Goal: Information Seeking & Learning: Learn about a topic

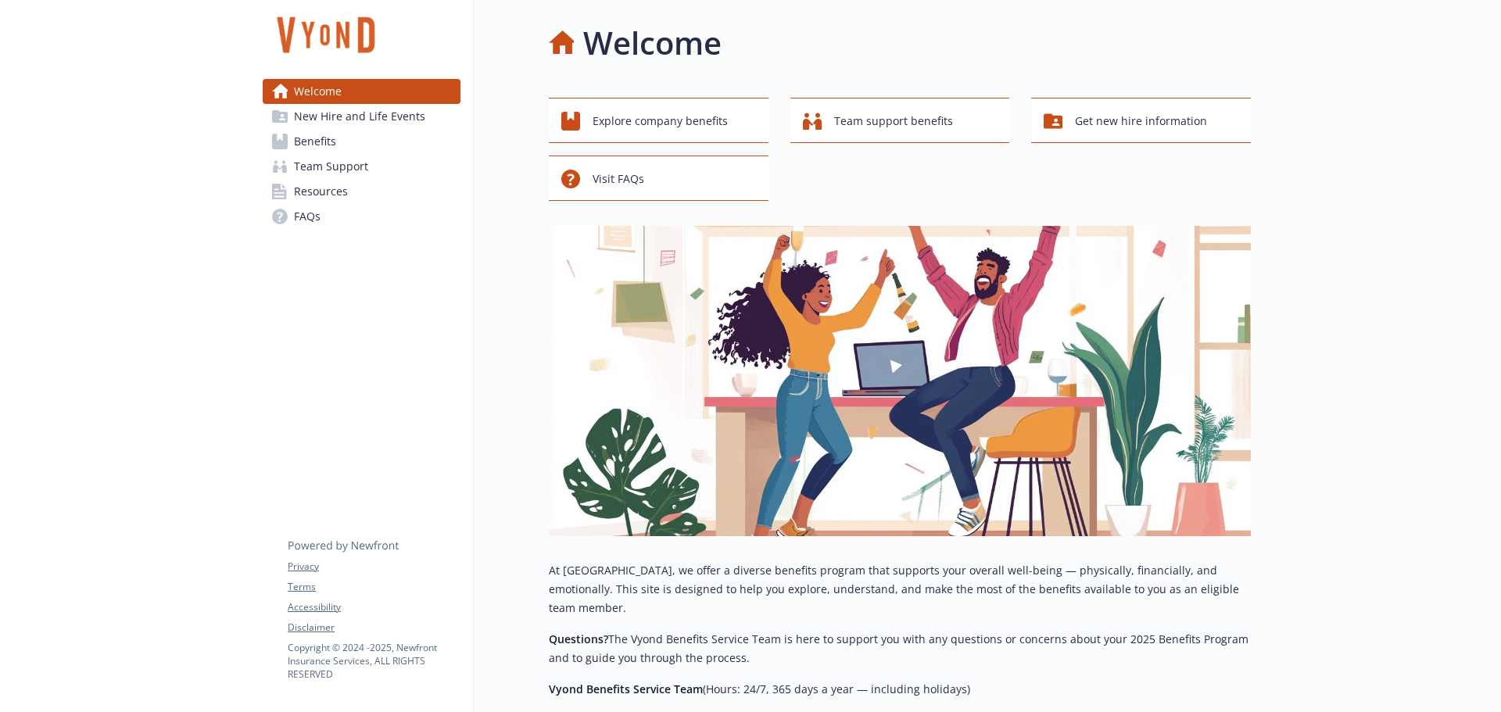
click at [308, 137] on span "Benefits" at bounding box center [315, 141] width 42 height 25
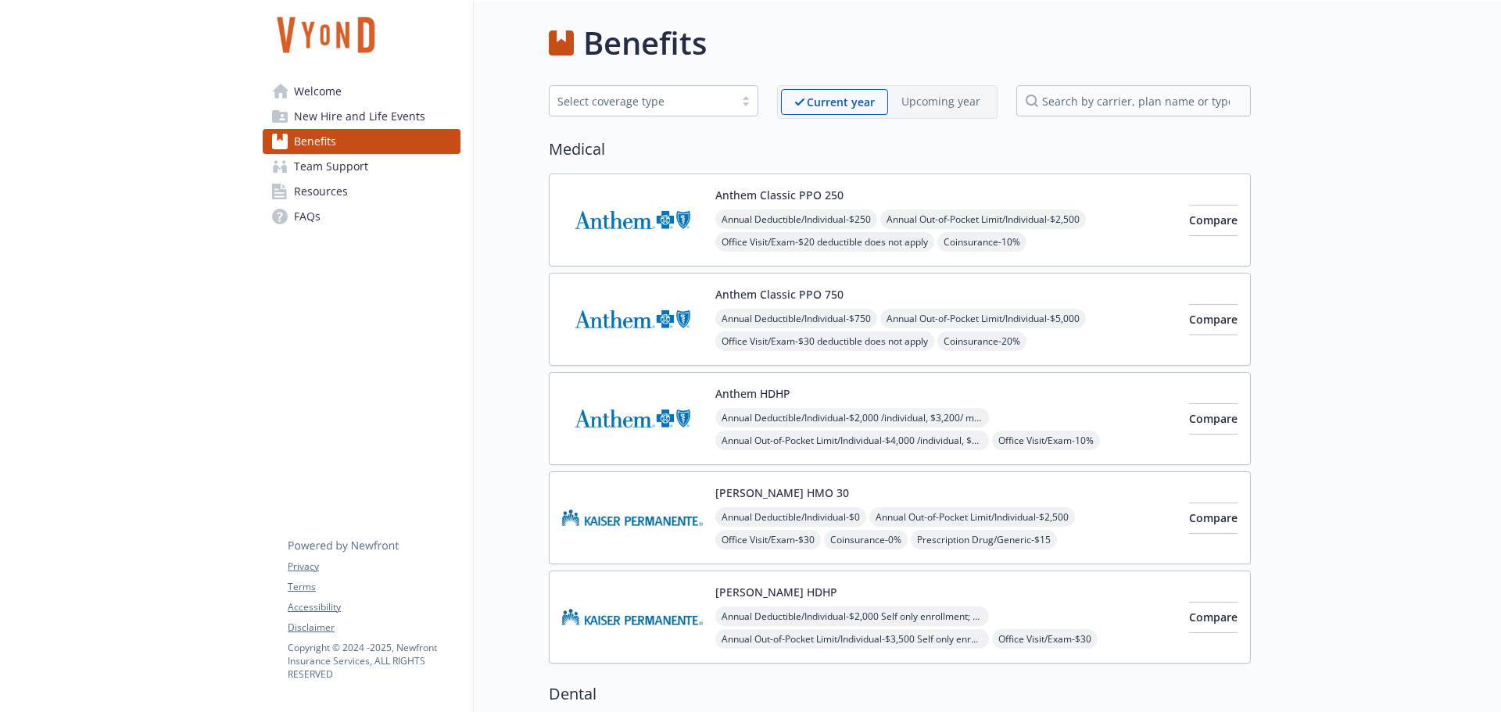
click at [618, 220] on img at bounding box center [632, 220] width 141 height 66
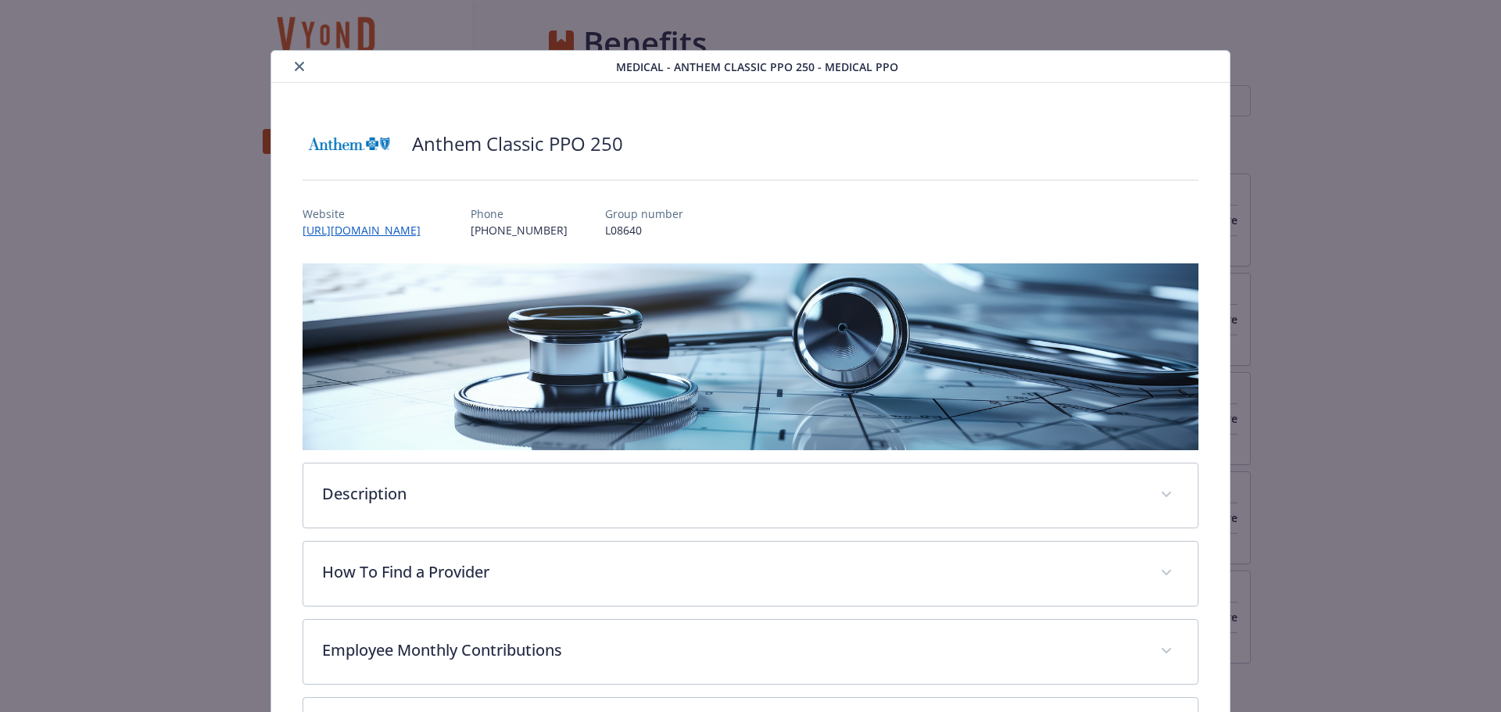
scroll to position [47, 0]
